Goal: Information Seeking & Learning: Learn about a topic

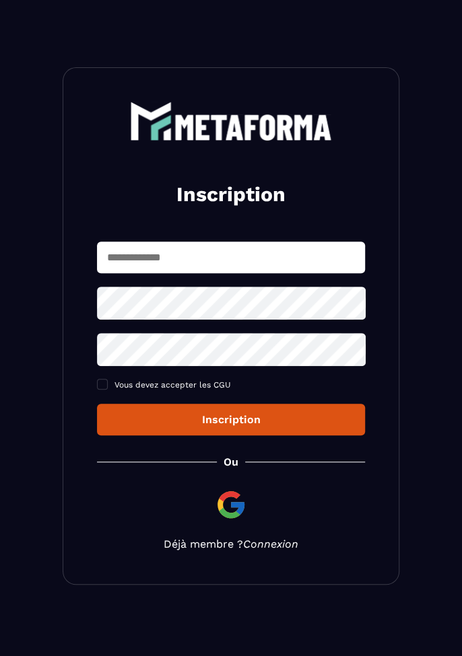
click at [256, 541] on link "Connexion" at bounding box center [270, 544] width 55 height 13
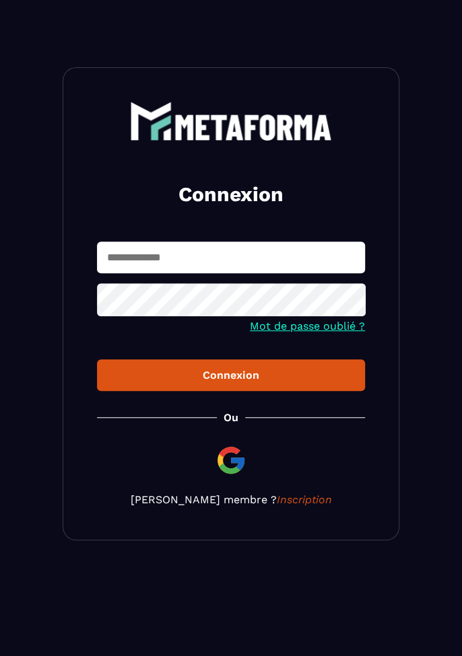
click at [250, 260] on input "text" at bounding box center [231, 258] width 268 height 32
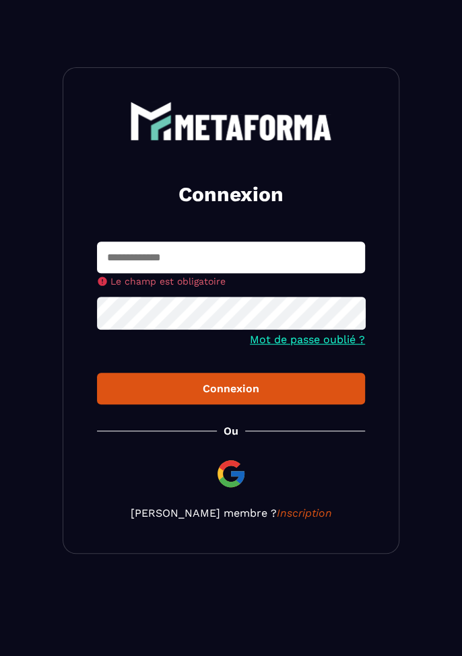
type input "**********"
click at [97, 373] on button "Connexion" at bounding box center [231, 389] width 268 height 32
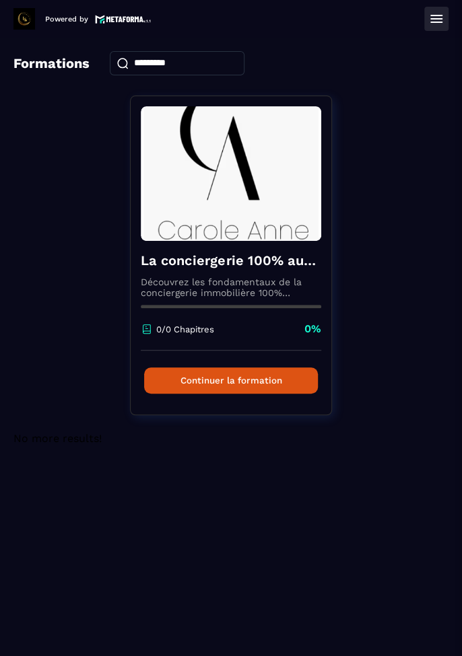
click at [279, 379] on button "Continuer la formation" at bounding box center [231, 380] width 174 height 26
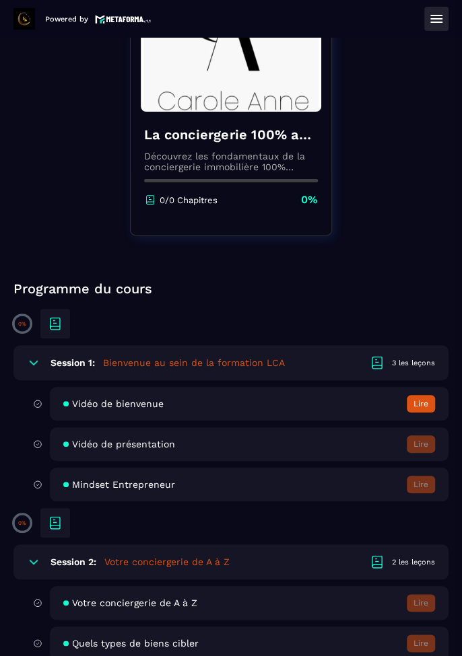
scroll to position [111, 0]
click at [419, 407] on button "Lire" at bounding box center [420, 403] width 28 height 17
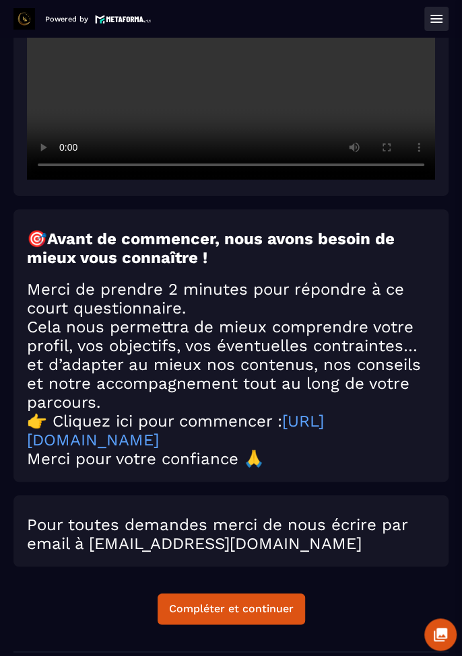
scroll to position [206, 0]
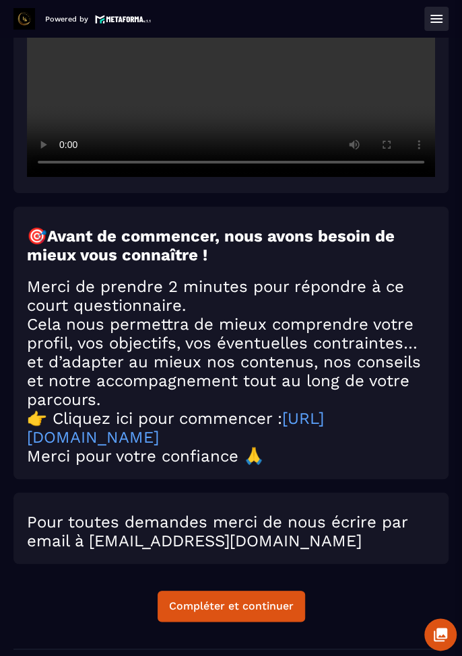
click at [246, 600] on div "Compléter et continuer" at bounding box center [231, 606] width 124 height 13
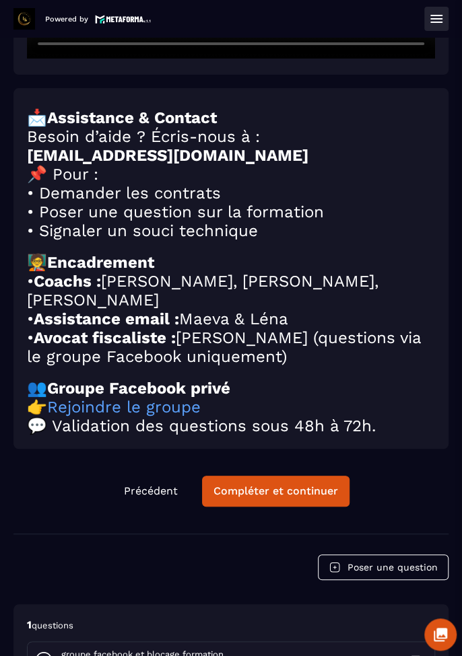
scroll to position [326, 0]
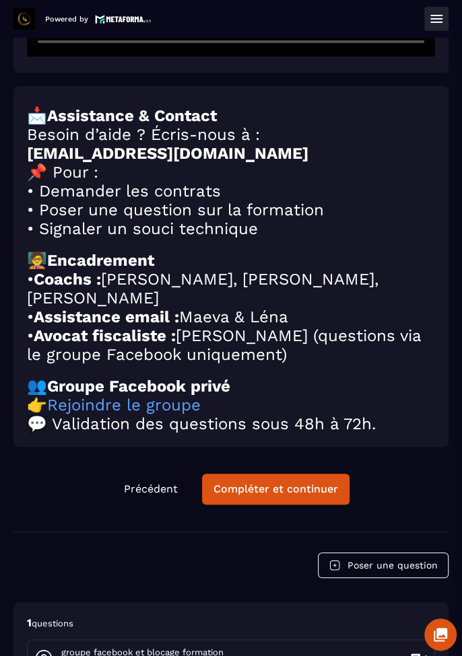
click at [301, 490] on div "Compléter et continuer" at bounding box center [275, 488] width 124 height 13
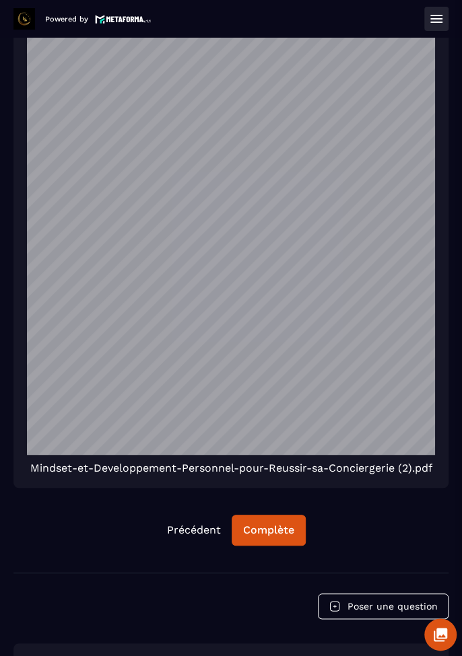
scroll to position [724, 0]
click at [262, 523] on div "Complète" at bounding box center [268, 529] width 51 height 13
click at [275, 525] on button "Continuer" at bounding box center [268, 530] width 75 height 31
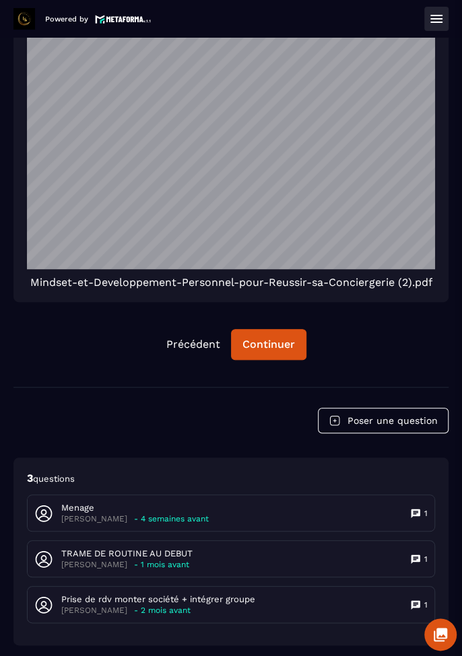
scroll to position [910, 0]
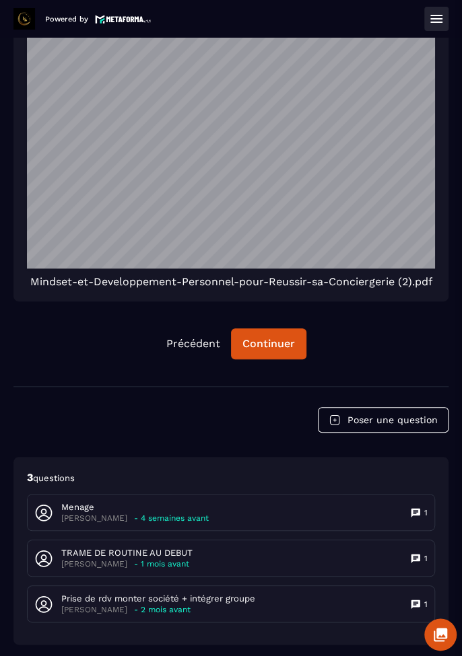
click at [414, 495] on div "Menage Marjorie - 4 semaines avant 1" at bounding box center [231, 513] width 406 height 36
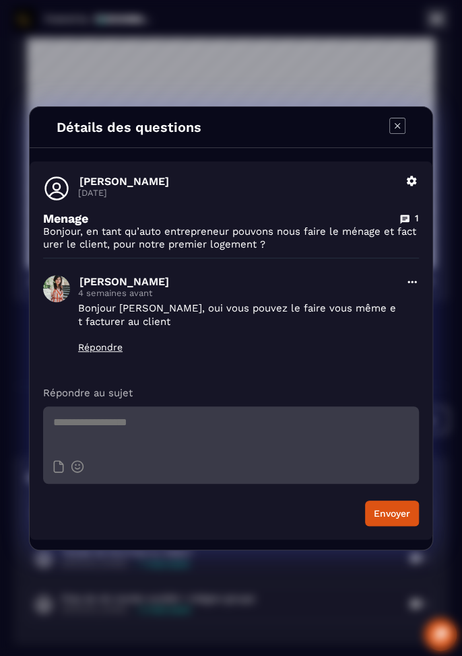
click at [389, 132] on icon "Modal window" at bounding box center [397, 126] width 16 height 16
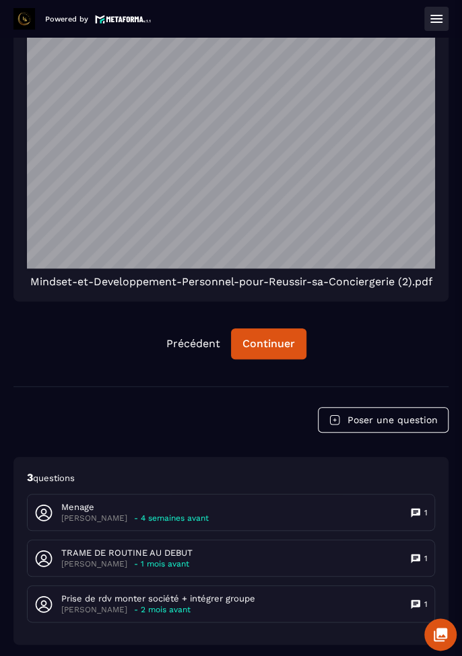
click at [418, 553] on icon at bounding box center [415, 558] width 11 height 11
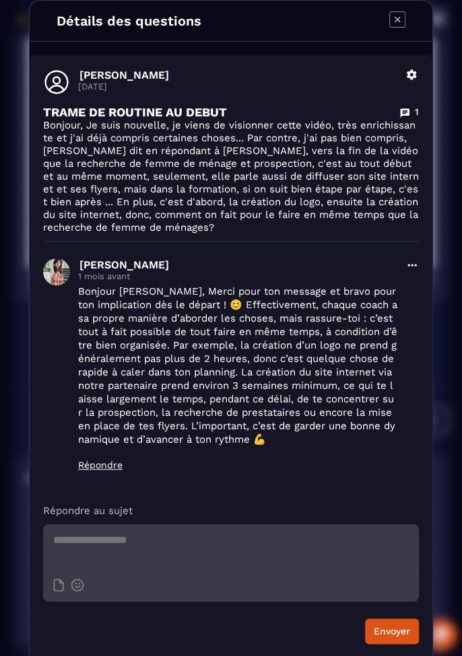
click at [396, 22] on icon "Modal window" at bounding box center [397, 19] width 16 height 16
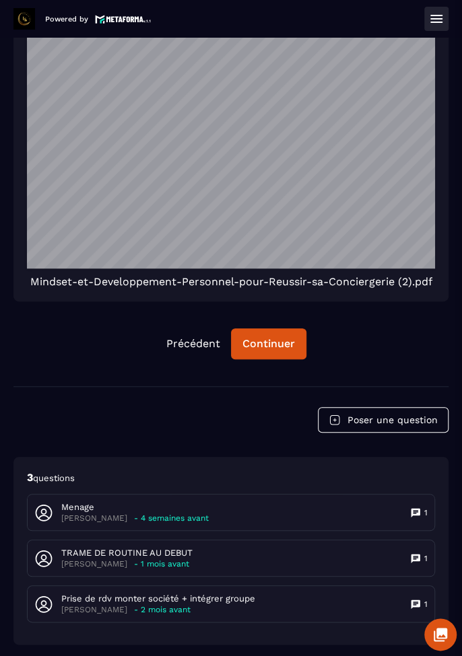
click at [417, 600] on icon at bounding box center [414, 604] width 9 height 9
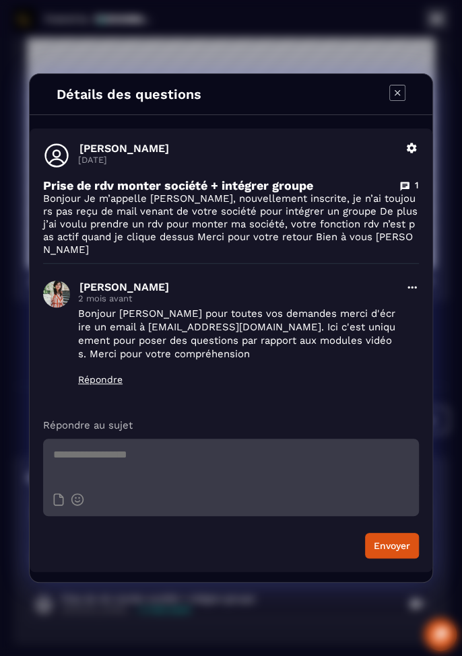
click at [394, 104] on div "Modal window" at bounding box center [397, 94] width 16 height 19
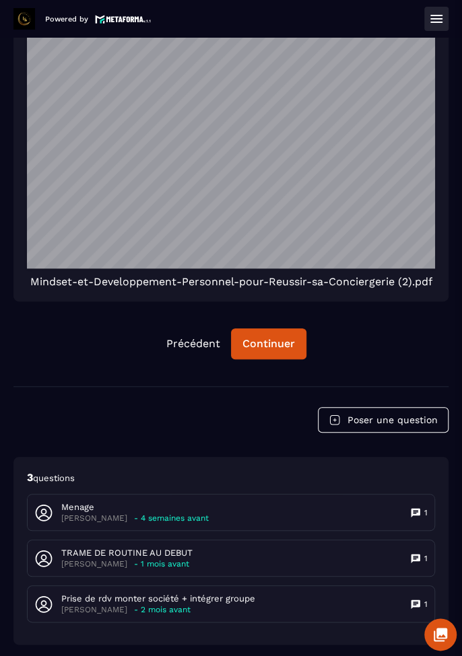
click at [270, 337] on div "Continuer" at bounding box center [268, 343] width 52 height 13
click at [386, 407] on button "Poser une question" at bounding box center [383, 420] width 131 height 26
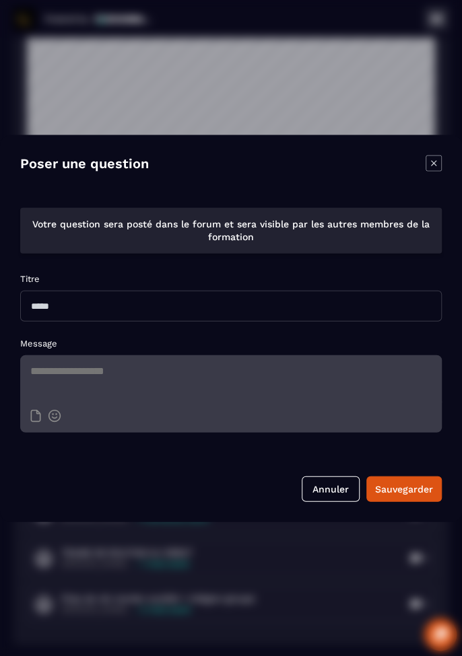
click at [145, 321] on input "Modal window" at bounding box center [230, 305] width 421 height 31
type input "***"
click at [7, 81] on div "Modal window" at bounding box center [231, 328] width 462 height 656
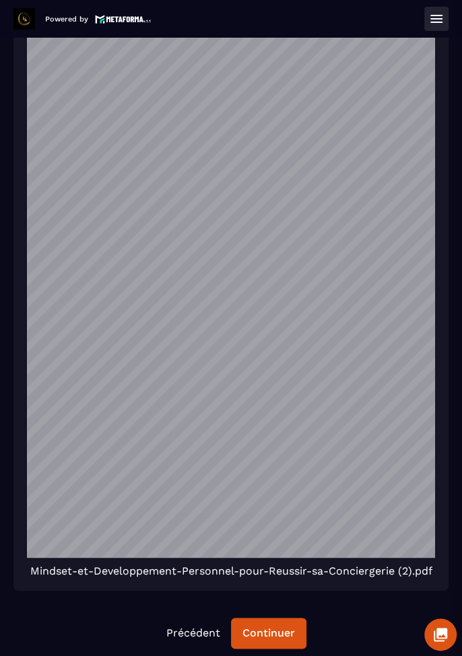
scroll to position [151, 0]
click at [270, 626] on div "Continuer" at bounding box center [268, 632] width 52 height 13
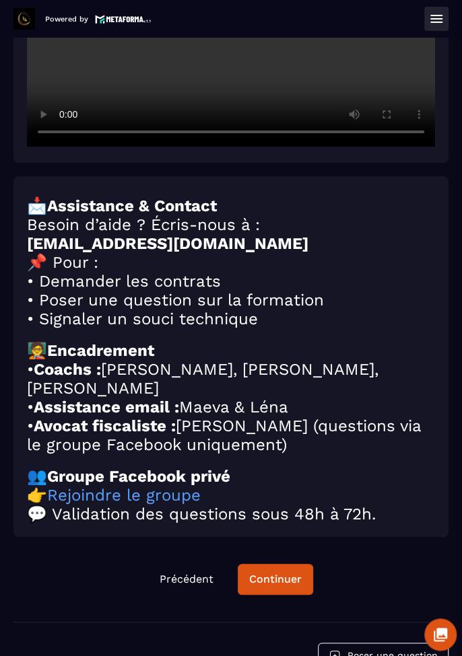
scroll to position [396, 0]
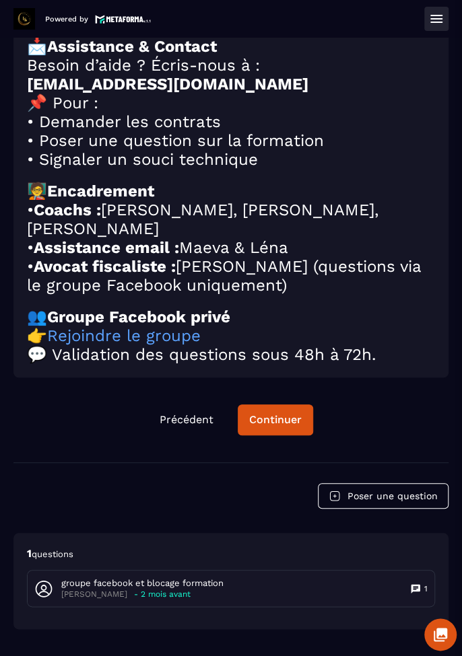
click at [278, 421] on div "Continuer" at bounding box center [275, 419] width 52 height 13
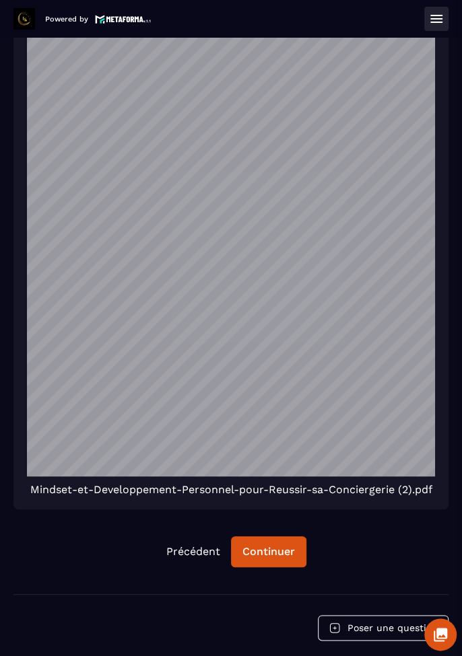
scroll to position [910, 0]
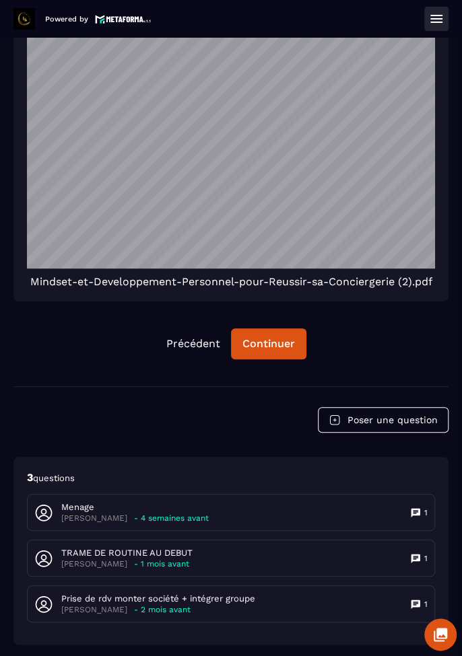
click at [273, 337] on div "Continuer" at bounding box center [268, 343] width 52 height 13
click at [439, 639] on icon at bounding box center [440, 634] width 16 height 16
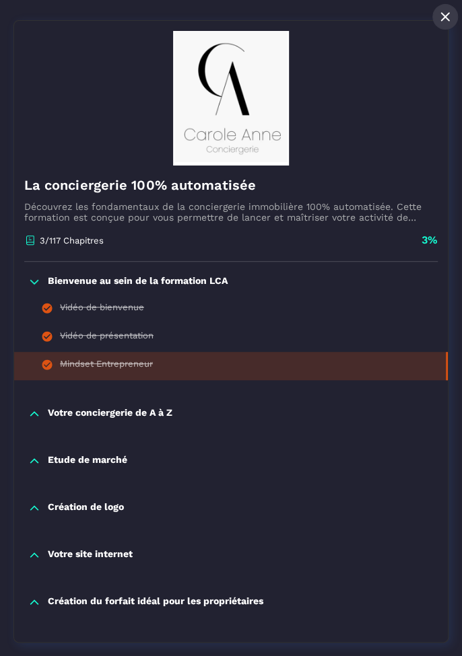
click at [434, 24] on button at bounding box center [445, 17] width 26 height 26
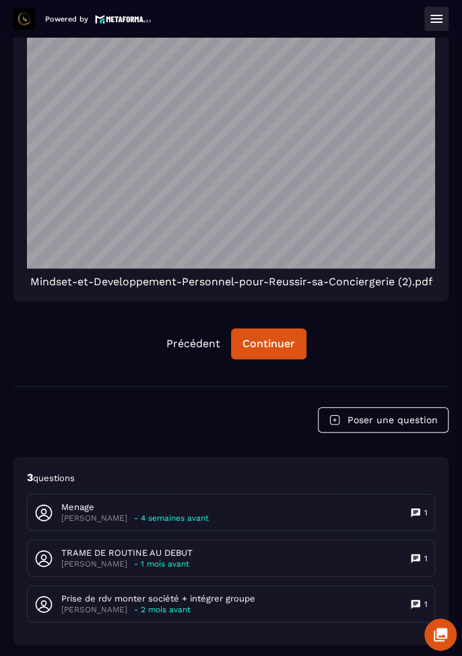
click at [276, 337] on div "Continuer" at bounding box center [268, 343] width 52 height 13
click at [272, 337] on div "Continuer" at bounding box center [268, 343] width 52 height 13
click at [276, 337] on div "Continuer" at bounding box center [268, 343] width 52 height 13
click at [397, 407] on button "Poser une question" at bounding box center [383, 420] width 131 height 26
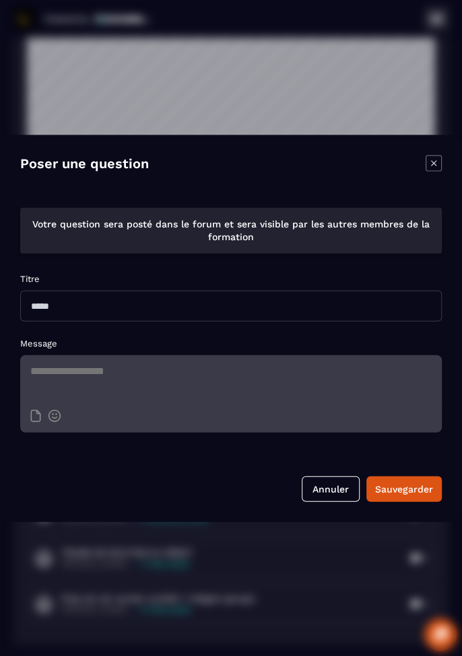
click at [158, 321] on input "Modal window" at bounding box center [230, 305] width 421 height 31
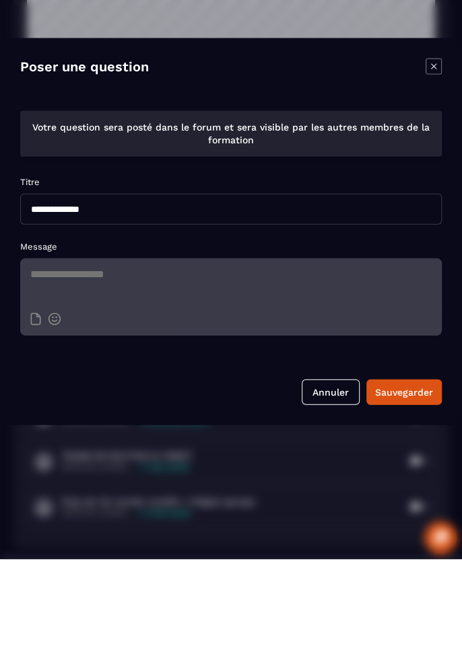
type input "**********"
click at [166, 402] on textarea "Modal window" at bounding box center [230, 378] width 421 height 47
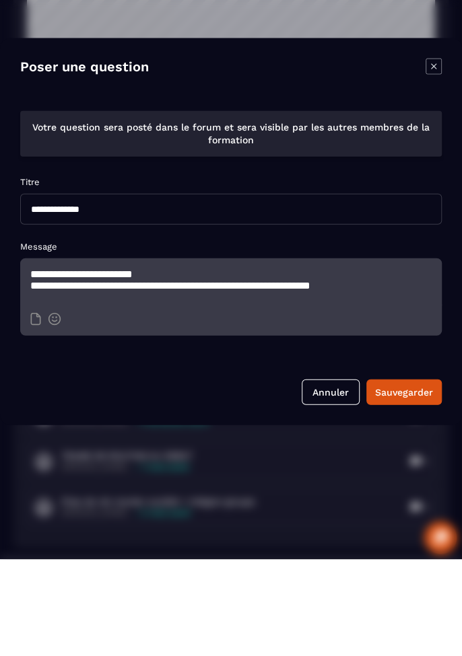
type textarea "**********"
click at [407, 495] on div "Sauvegarder" at bounding box center [404, 488] width 58 height 13
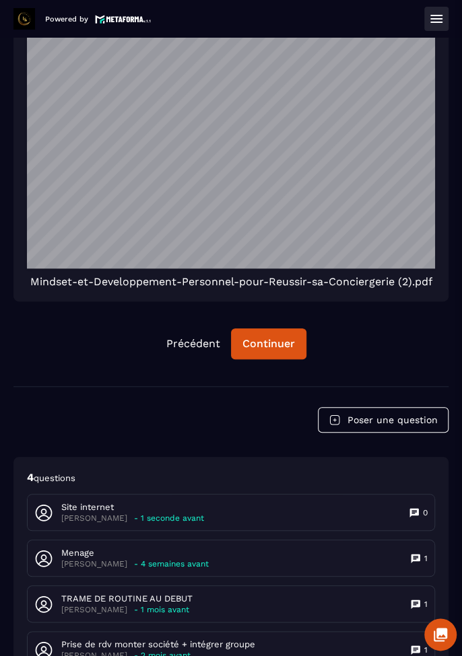
click at [264, 337] on div "Continuer" at bounding box center [268, 343] width 52 height 13
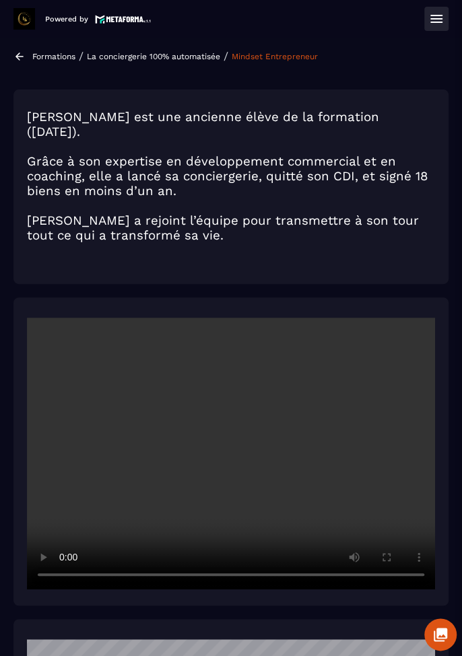
scroll to position [0, 0]
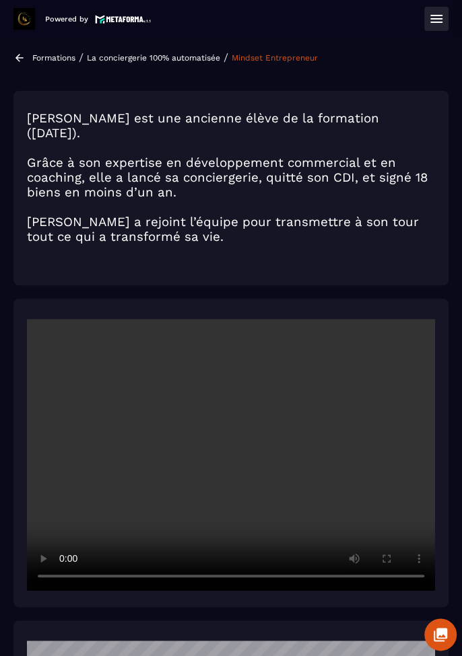
click at [424, 22] on button at bounding box center [436, 19] width 24 height 24
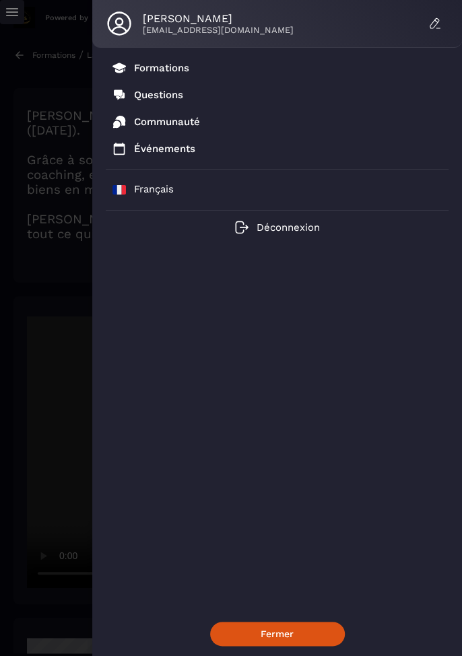
click at [168, 70] on p "Formations" at bounding box center [161, 68] width 55 height 12
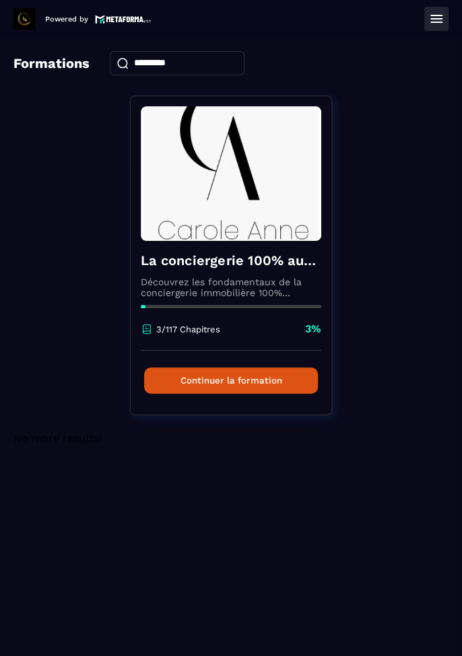
click at [268, 376] on button "Continuer la formation" at bounding box center [231, 380] width 174 height 26
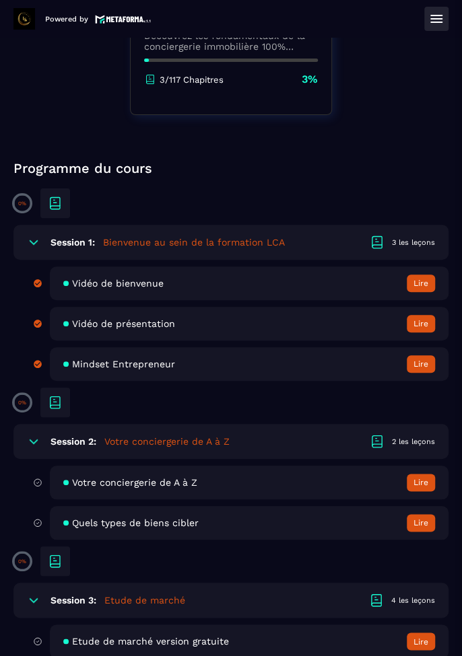
scroll to position [242, 0]
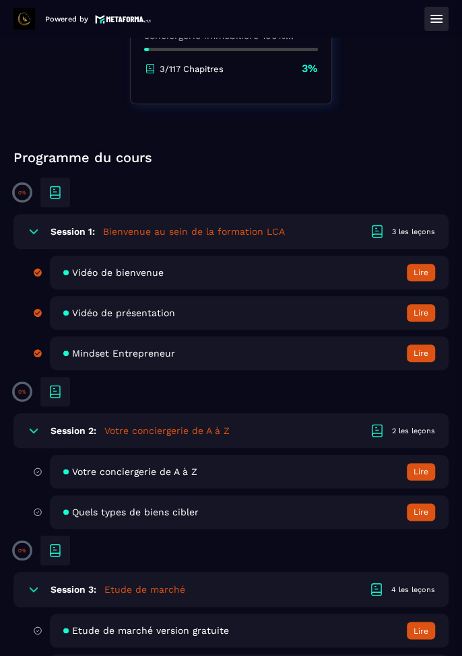
click at [58, 195] on icon at bounding box center [54, 196] width 9 height 3
click at [22, 188] on span at bounding box center [22, 192] width 15 height 15
click at [55, 195] on icon at bounding box center [54, 196] width 9 height 3
click at [57, 190] on icon at bounding box center [55, 192] width 16 height 16
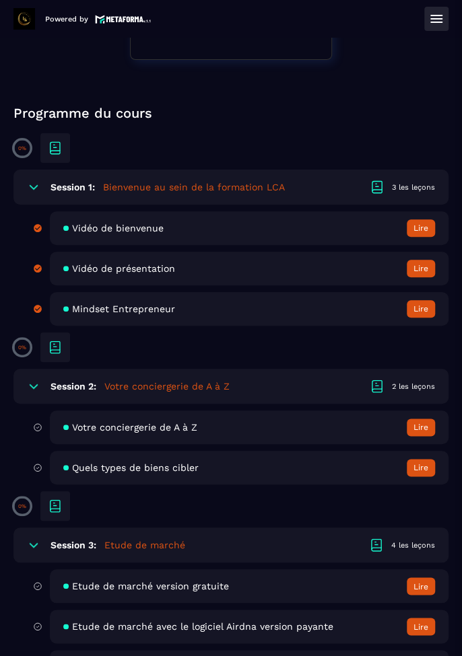
scroll to position [322, 0]
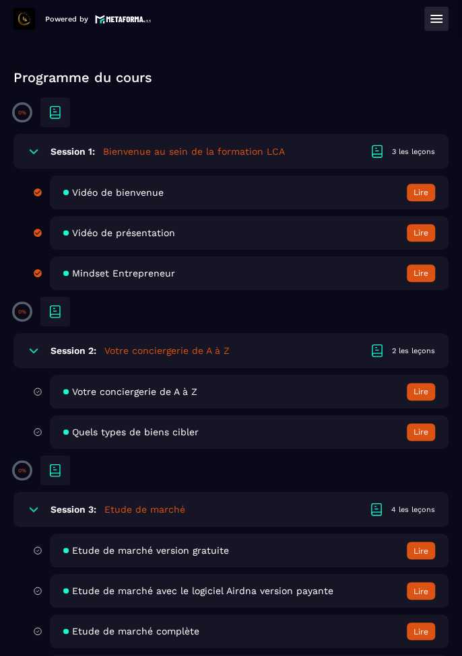
click at [416, 392] on button "Lire" at bounding box center [420, 391] width 28 height 17
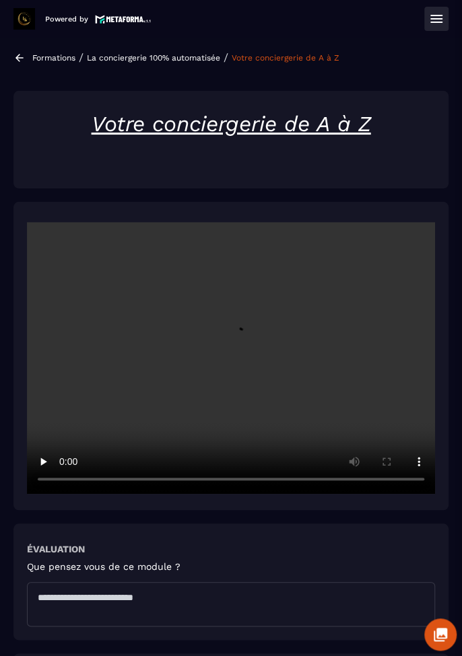
scroll to position [39, 0]
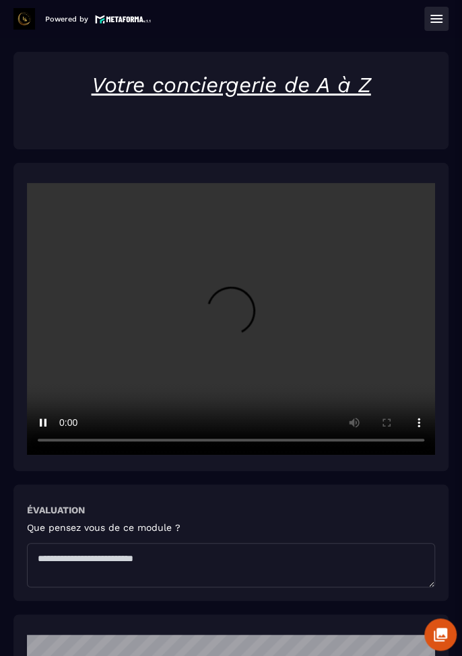
click at [133, 558] on textarea at bounding box center [231, 565] width 408 height 44
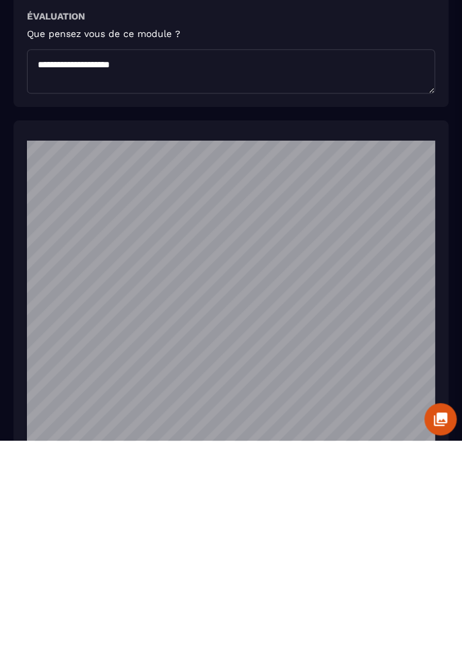
scroll to position [67, 0]
type textarea "**********"
click at [454, 561] on section "Formations Questions Communauté Événements Formations / La conciergerie 100% au…" at bounding box center [231, 347] width 462 height 618
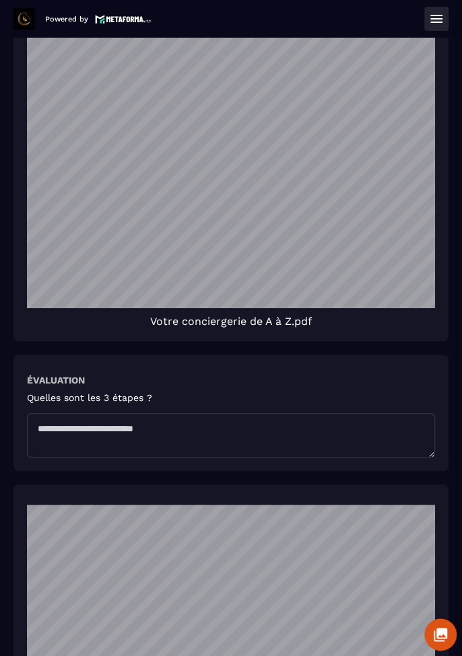
scroll to position [910, 0]
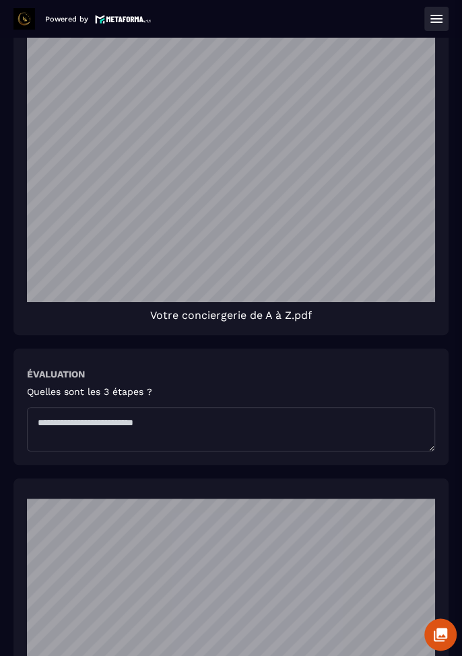
click at [111, 427] on textarea at bounding box center [231, 429] width 408 height 44
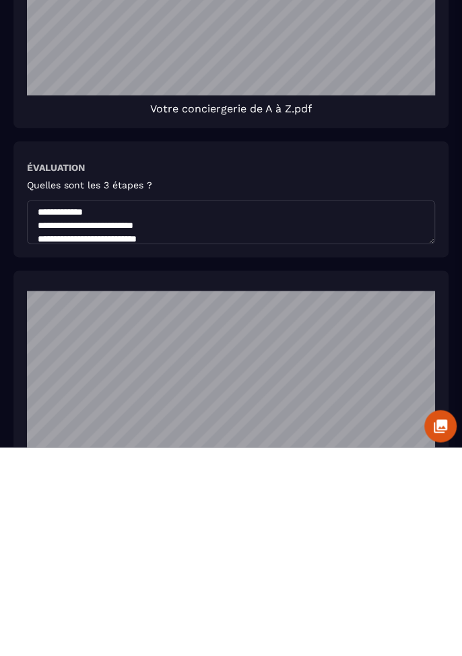
scroll to position [71, 0]
type textarea "**********"
click at [412, 385] on div "**********" at bounding box center [231, 411] width 408 height 82
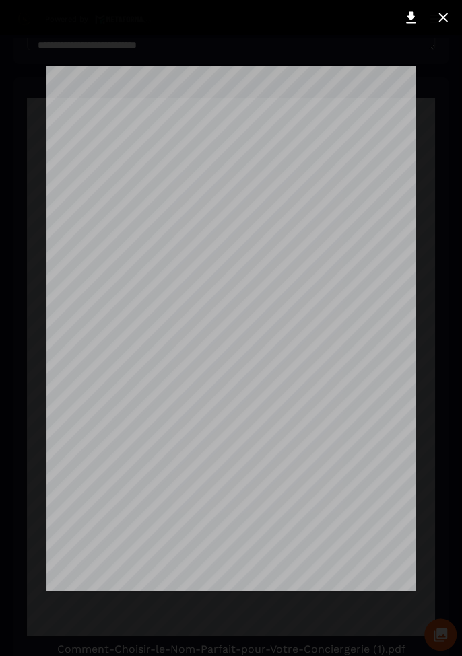
scroll to position [125, 0]
click at [447, 9] on icon at bounding box center [443, 17] width 16 height 16
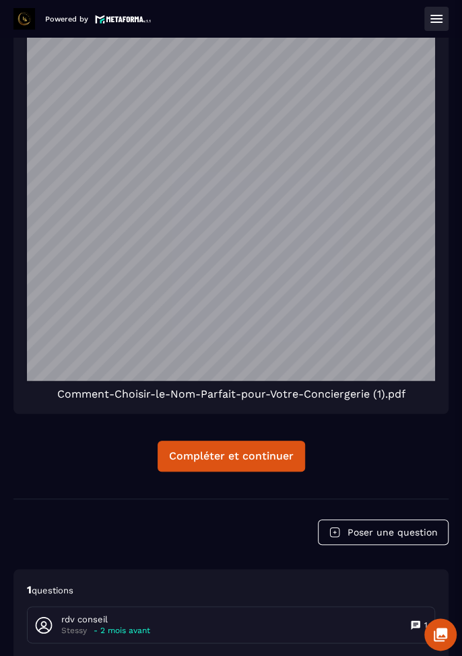
scroll to position [1599, 0]
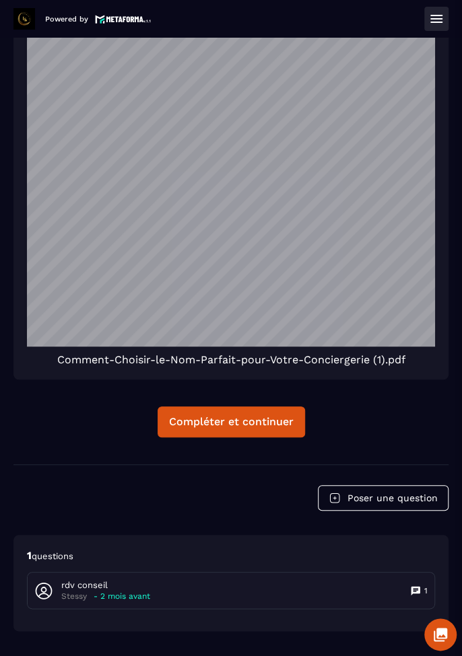
click at [218, 590] on div "rdv conseil Stessy - 2 mois avant 1" at bounding box center [231, 591] width 406 height 36
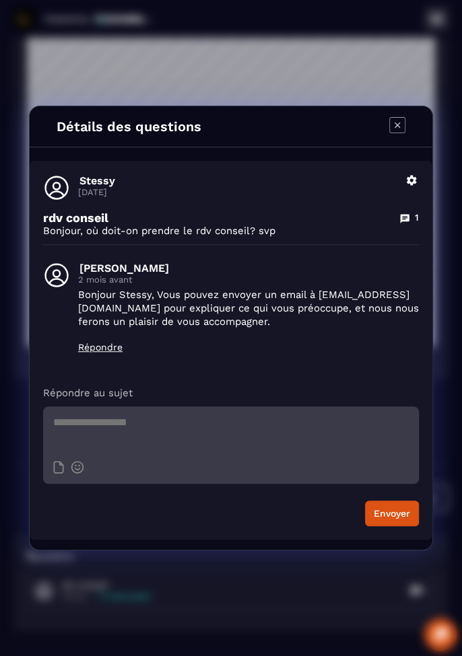
click at [397, 125] on icon "Modal window" at bounding box center [396, 124] width 5 height 5
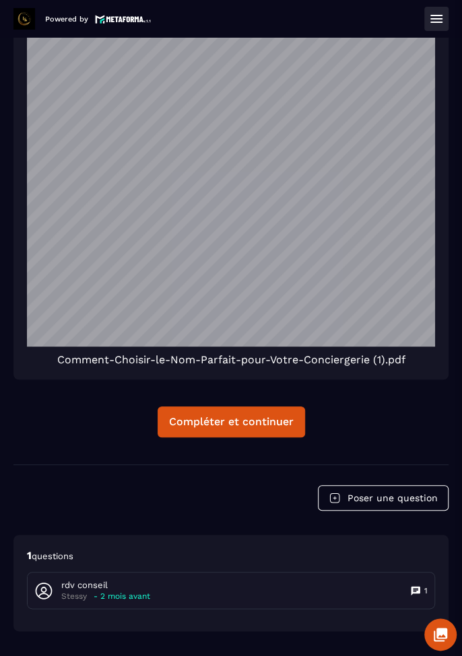
click at [246, 421] on div "Compléter et continuer" at bounding box center [231, 421] width 124 height 13
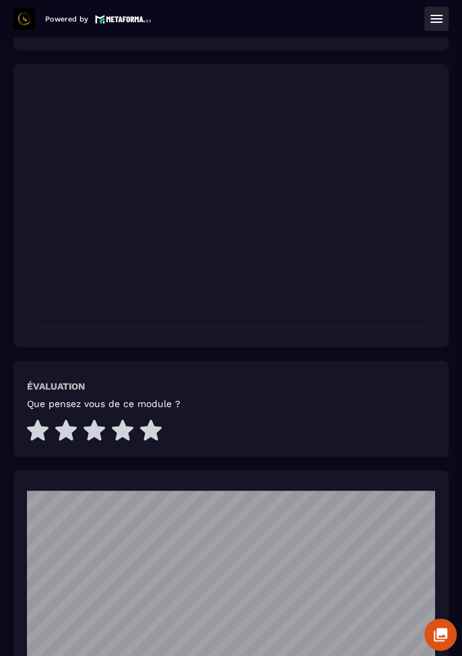
scroll to position [130, 0]
